Goal: Information Seeking & Learning: Find contact information

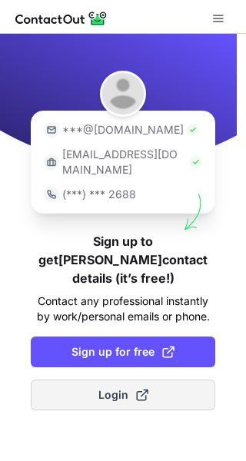
click at [115, 387] on span "Login" at bounding box center [123, 394] width 50 height 15
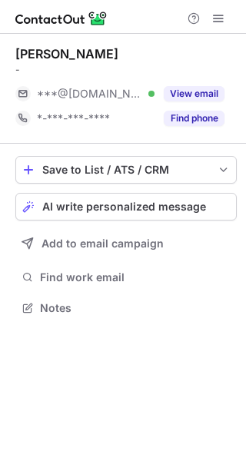
scroll to position [297, 246]
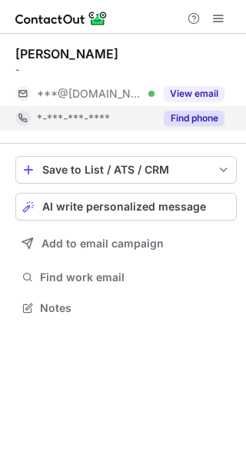
click at [197, 114] on button "Find phone" at bounding box center [194, 118] width 61 height 15
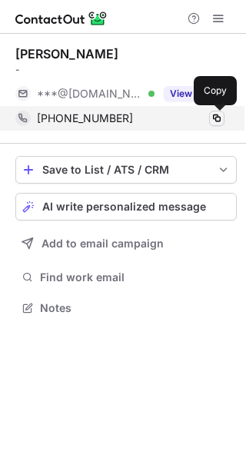
click at [213, 118] on span at bounding box center [217, 118] width 12 height 12
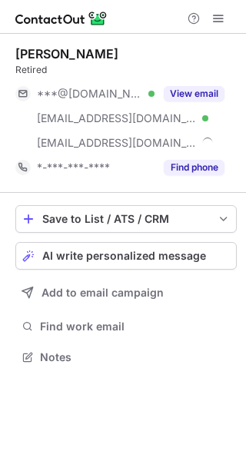
scroll to position [347, 246]
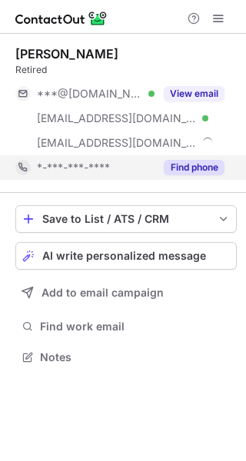
click at [195, 172] on button "Find phone" at bounding box center [194, 167] width 61 height 15
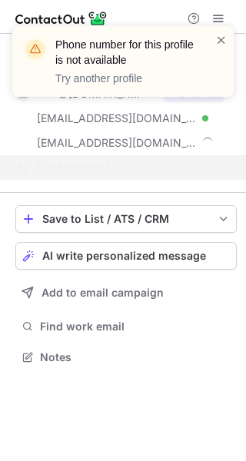
click at [214, 38] on div "Phone number for this profile is not available Try another profile" at bounding box center [116, 61] width 197 height 58
